Goal: Task Accomplishment & Management: Use online tool/utility

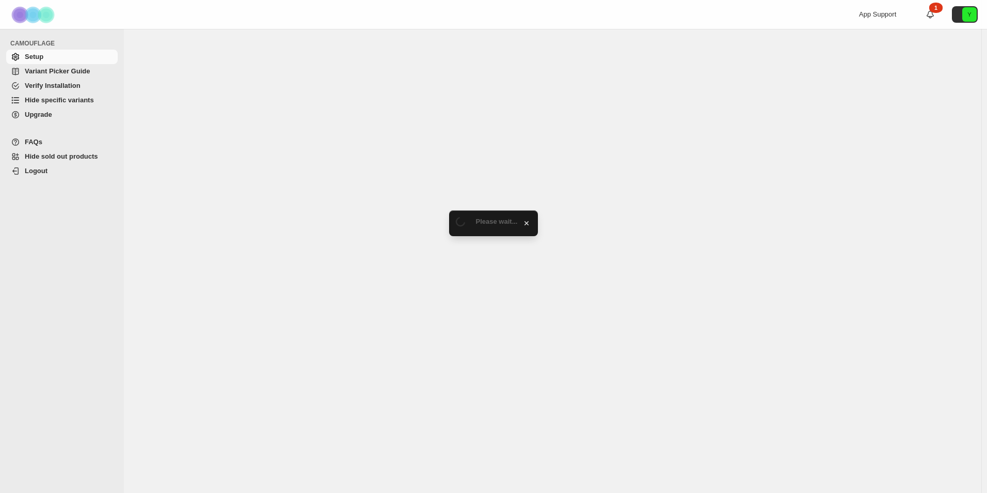
select select "******"
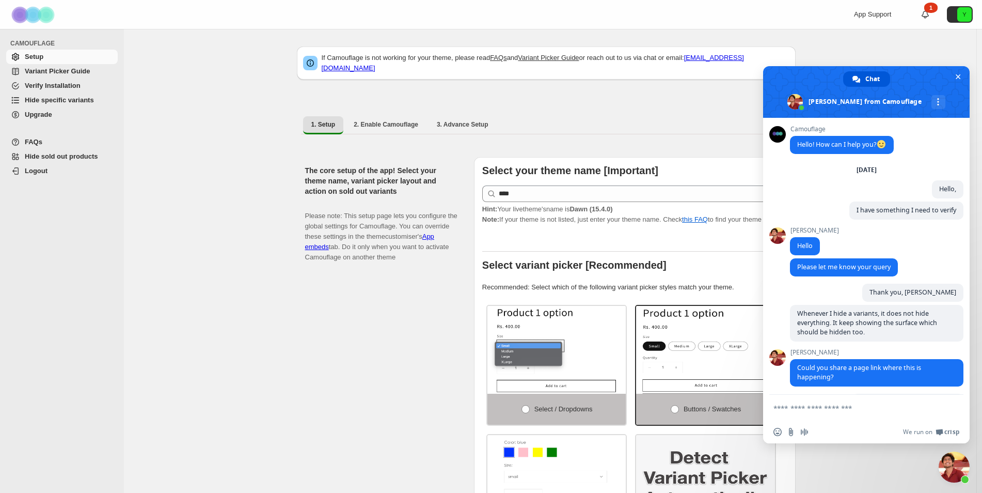
scroll to position [489, 0]
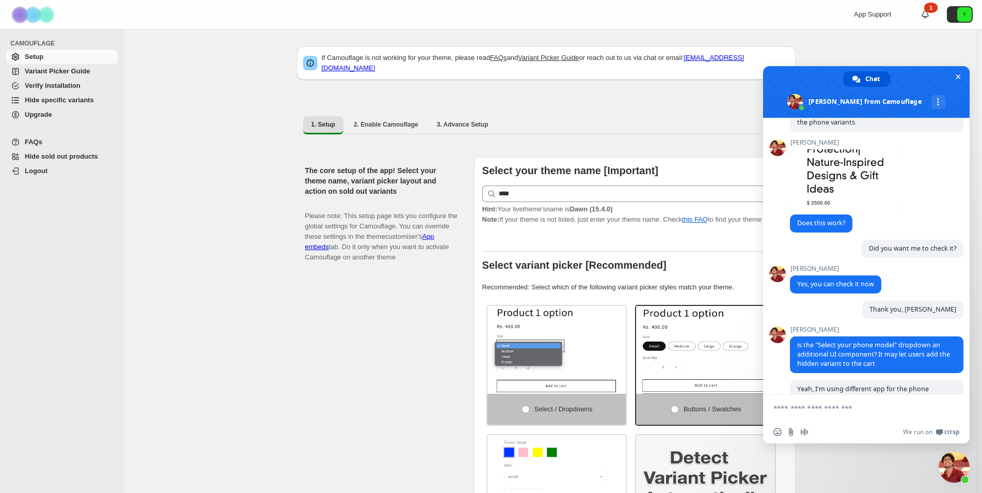
click at [72, 105] on link "Hide specific variants" at bounding box center [62, 100] width 112 height 14
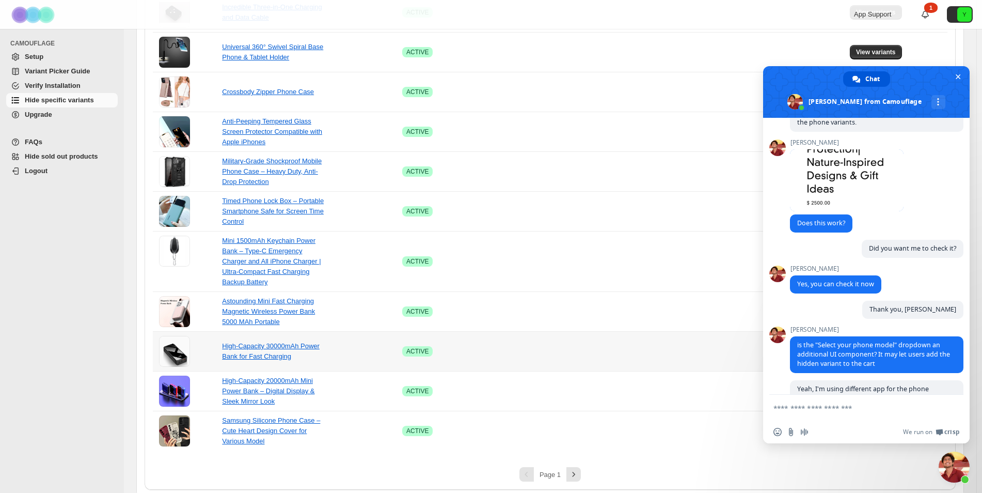
scroll to position [588, 0]
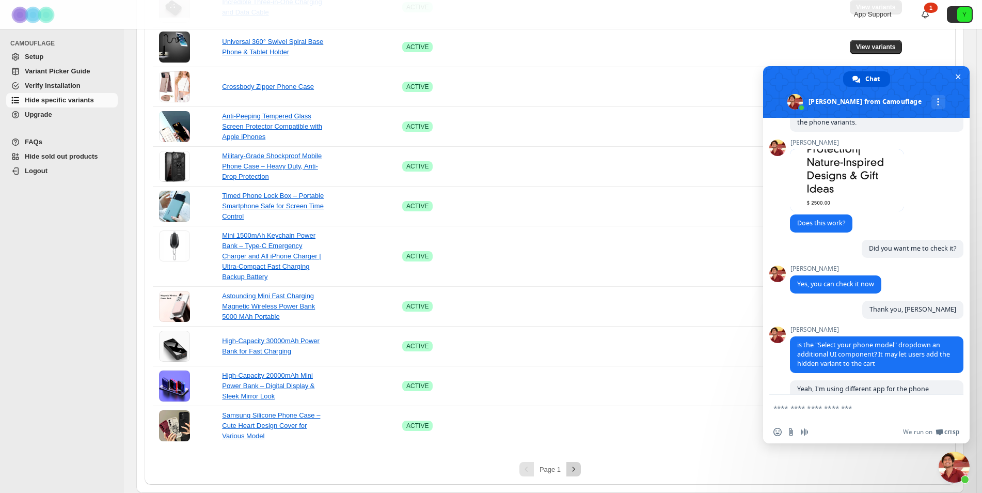
click at [577, 468] on icon "Next" at bounding box center [574, 469] width 10 height 10
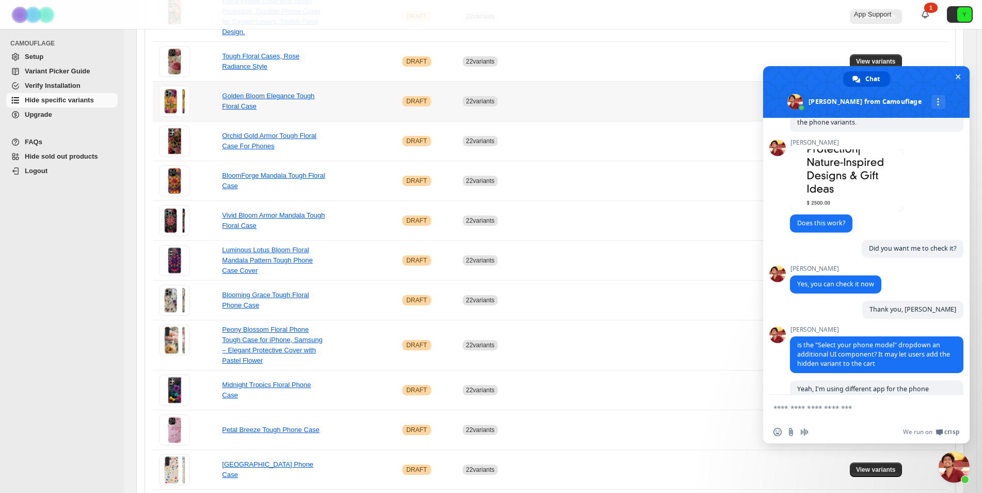
scroll to position [598, 0]
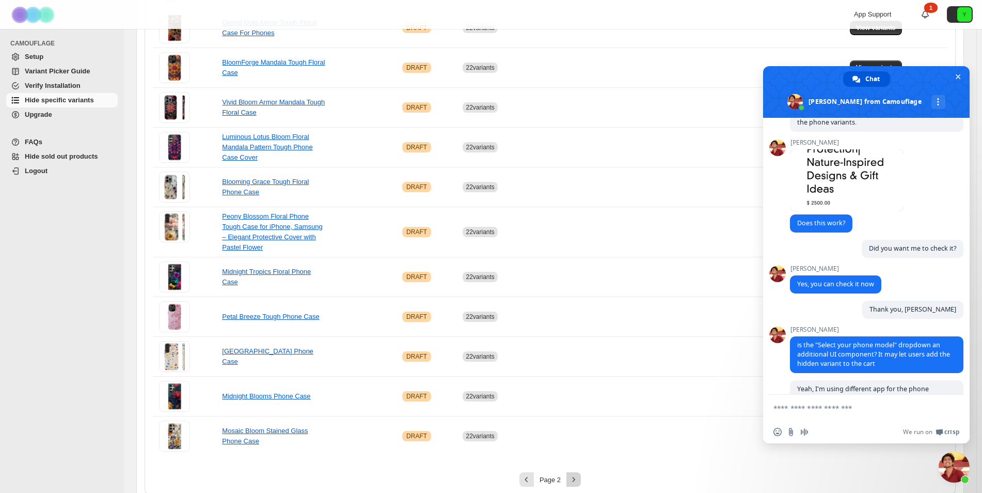
click at [576, 474] on icon "Next" at bounding box center [574, 479] width 10 height 10
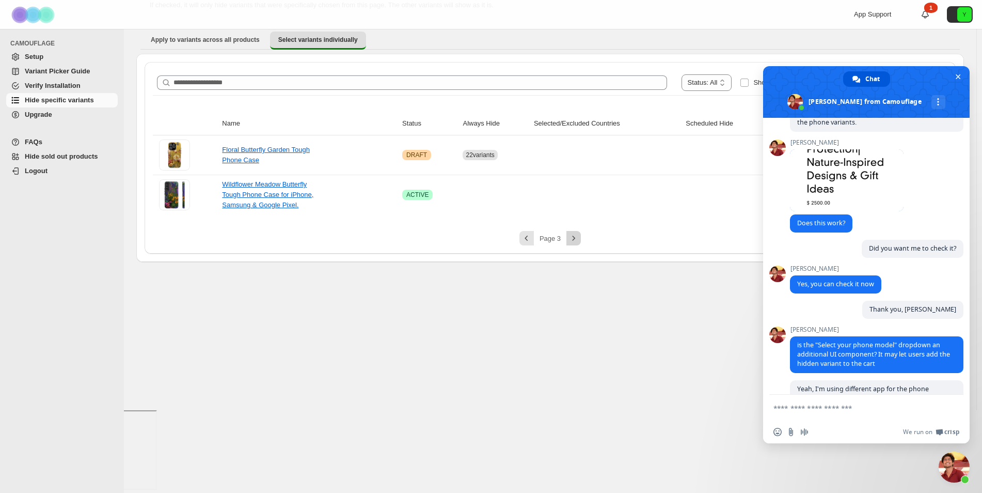
scroll to position [0, 0]
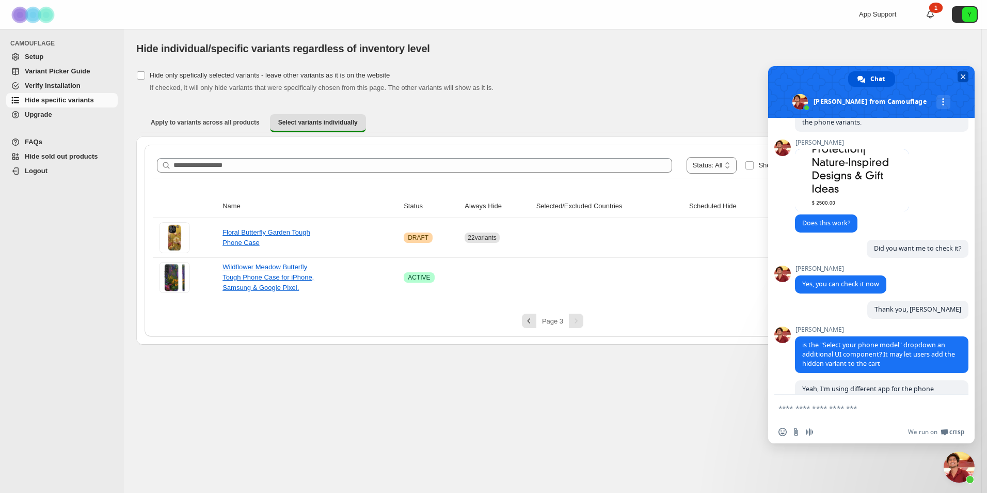
click at [963, 76] on span "Close chat" at bounding box center [963, 76] width 5 height 5
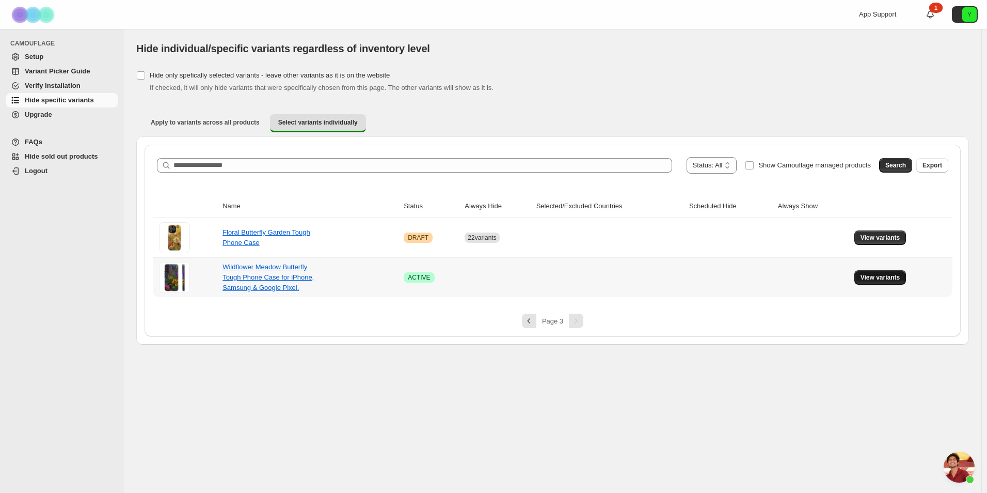
click at [880, 278] on span "View variants" at bounding box center [881, 277] width 40 height 8
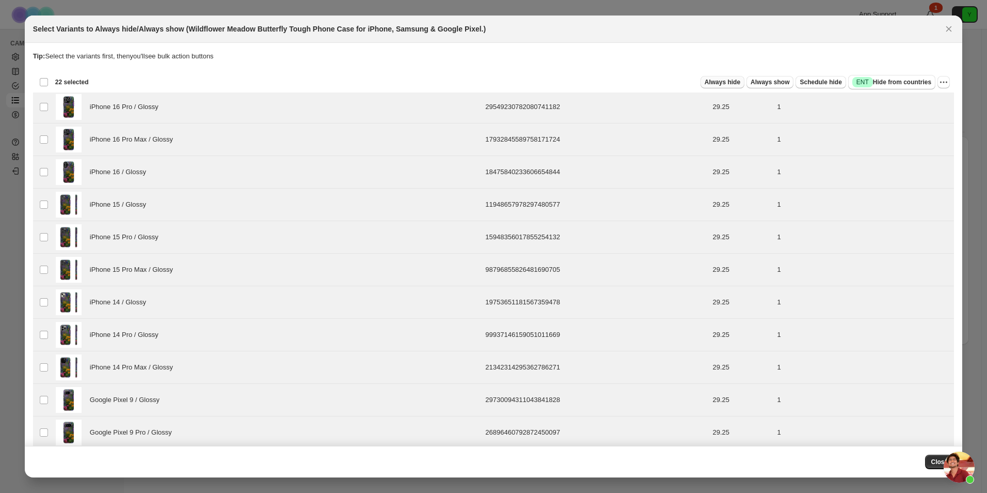
click at [720, 80] on span "Always hide" at bounding box center [723, 82] width 36 height 8
